Goal: Complete application form

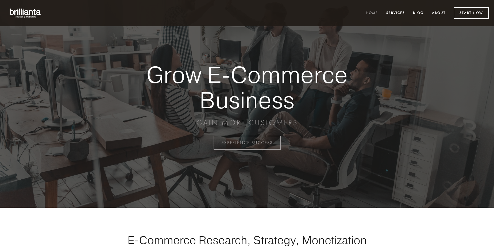
scroll to position [1400, 0]
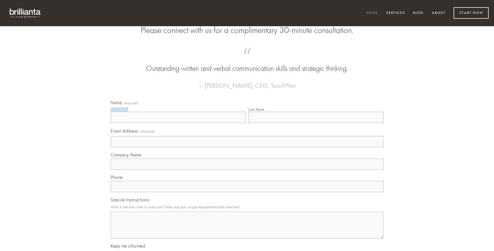
type input "[PERSON_NAME]"
click at [315, 123] on input "Last Name" at bounding box center [315, 117] width 135 height 11
type input "[PERSON_NAME]"
click at [247, 147] on input "Email Address (required)" at bounding box center [247, 141] width 272 height 11
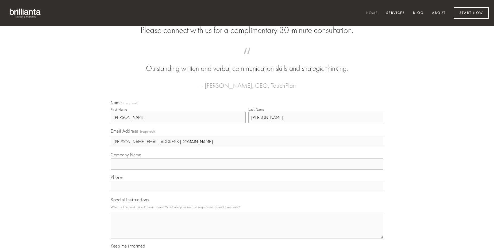
type input "[PERSON_NAME][EMAIL_ADDRESS][DOMAIN_NAME]"
click at [247, 170] on input "Company Name" at bounding box center [247, 163] width 272 height 11
type input "constans"
click at [247, 192] on input "text" at bounding box center [247, 186] width 272 height 11
click at [247, 230] on textarea "Special Instructions" at bounding box center [247, 225] width 272 height 27
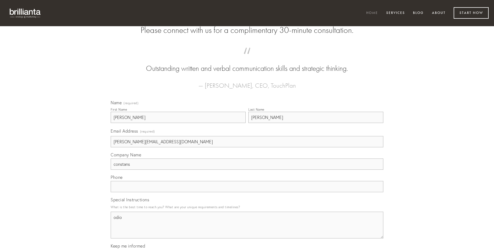
type textarea "odio"
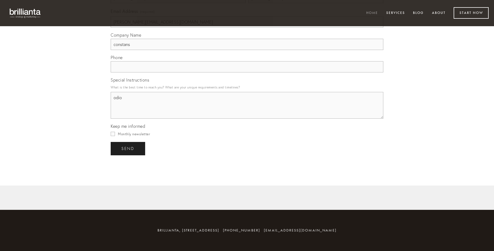
click at [128, 148] on span "send" at bounding box center [127, 148] width 13 height 5
